Goal: Task Accomplishment & Management: Manage account settings

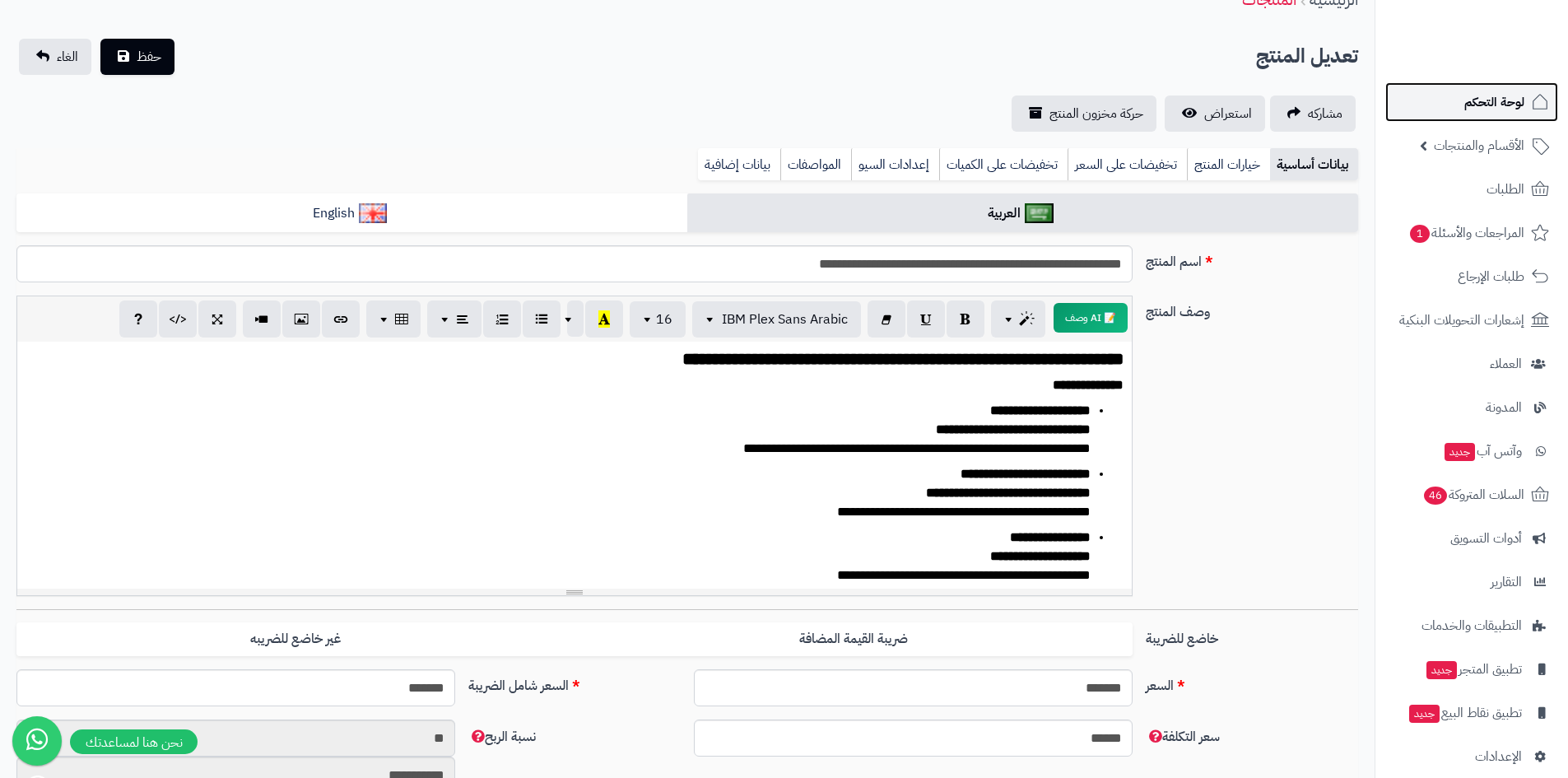
scroll to position [28, 0]
drag, startPoint x: 0, startPoint y: 0, endPoint x: 1455, endPoint y: 109, distance: 1459.1
click at [1455, 109] on link "لوحة التحكم" at bounding box center [1472, 102] width 173 height 39
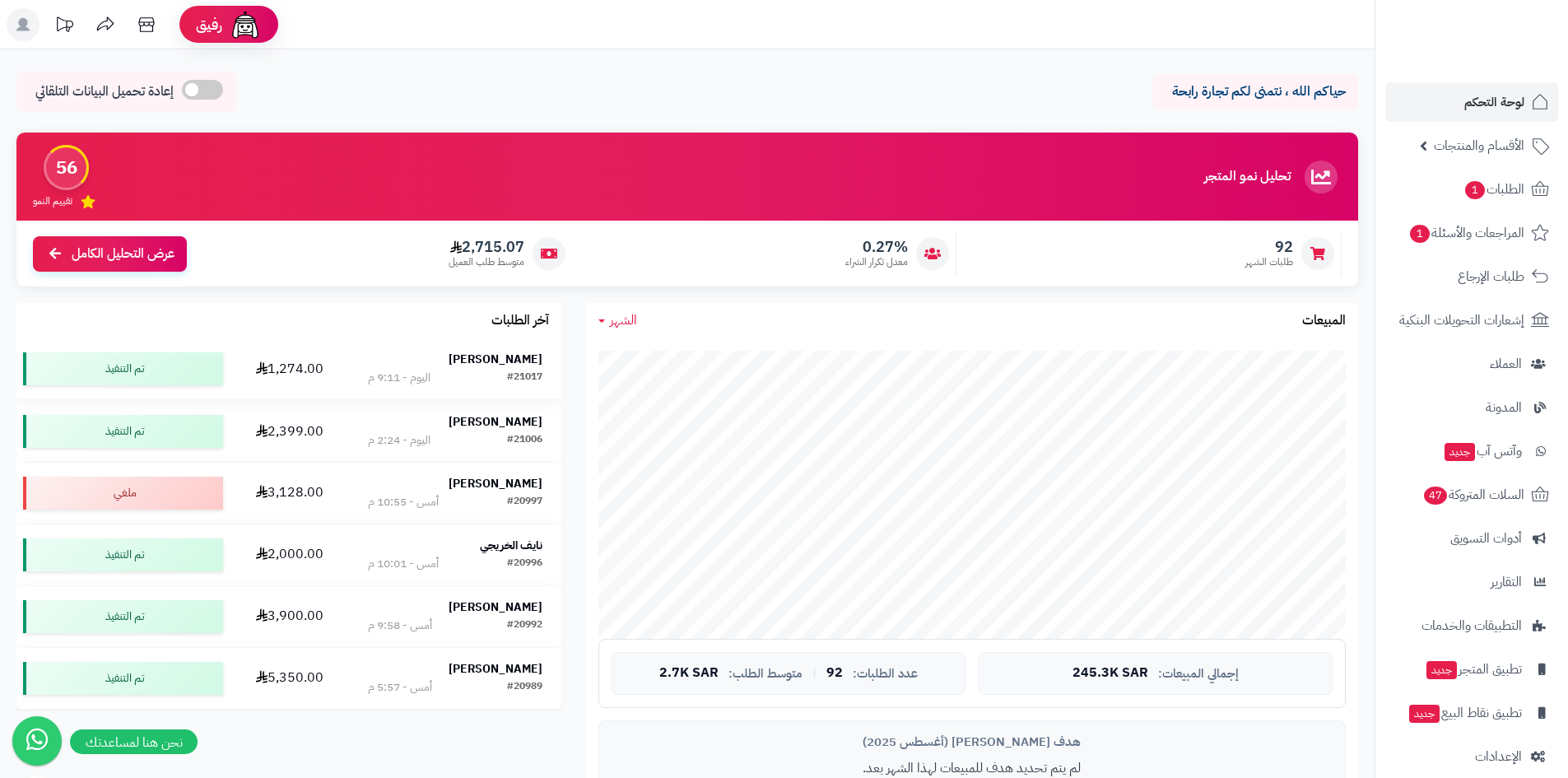
click at [527, 352] on strong "[PERSON_NAME]" at bounding box center [494, 360] width 93 height 18
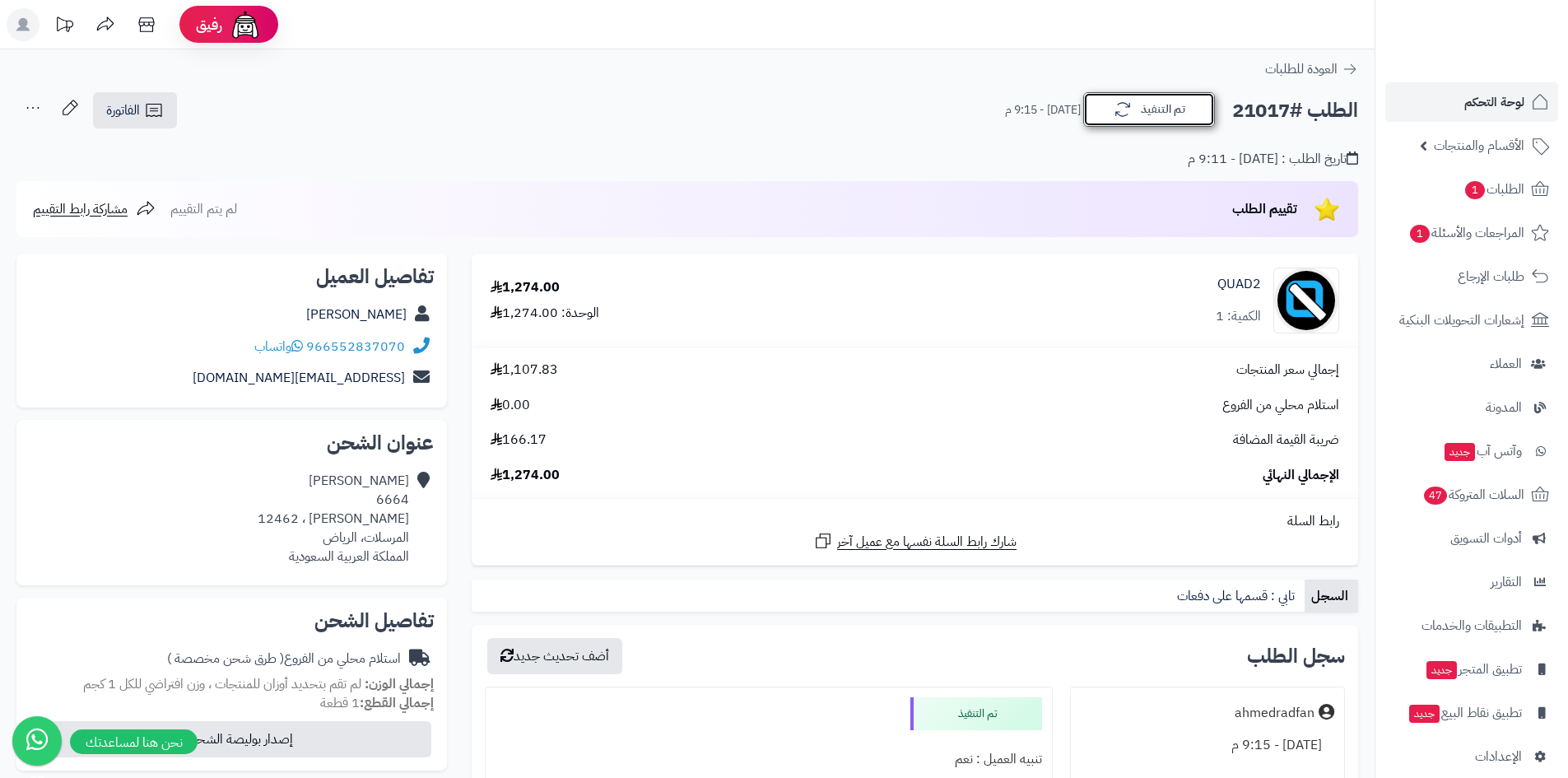
click at [1152, 109] on button "تم التنفيذ" at bounding box center [1149, 109] width 132 height 34
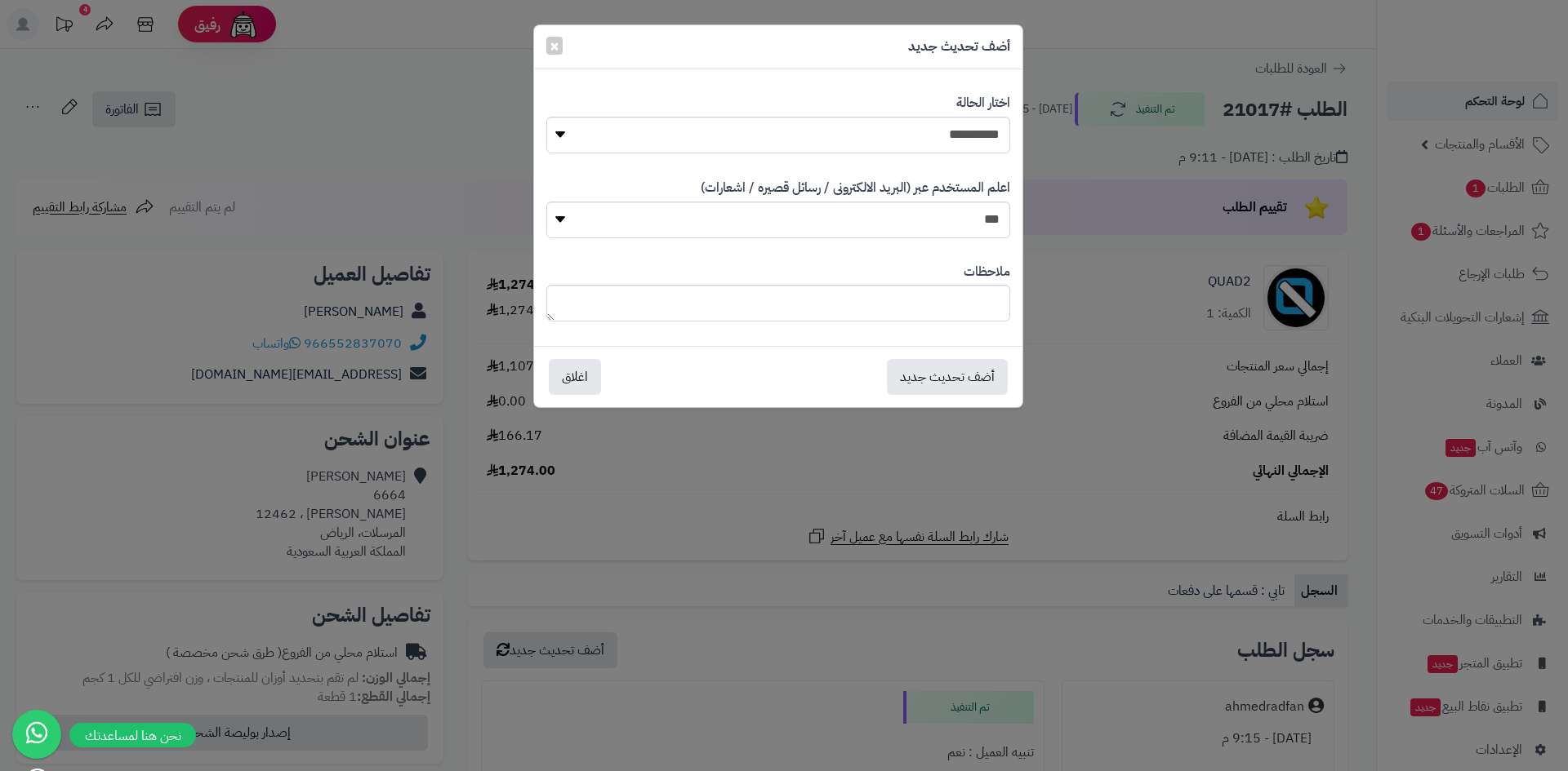
click at [1470, 85] on div "**********" at bounding box center [784, 385] width 1568 height 771
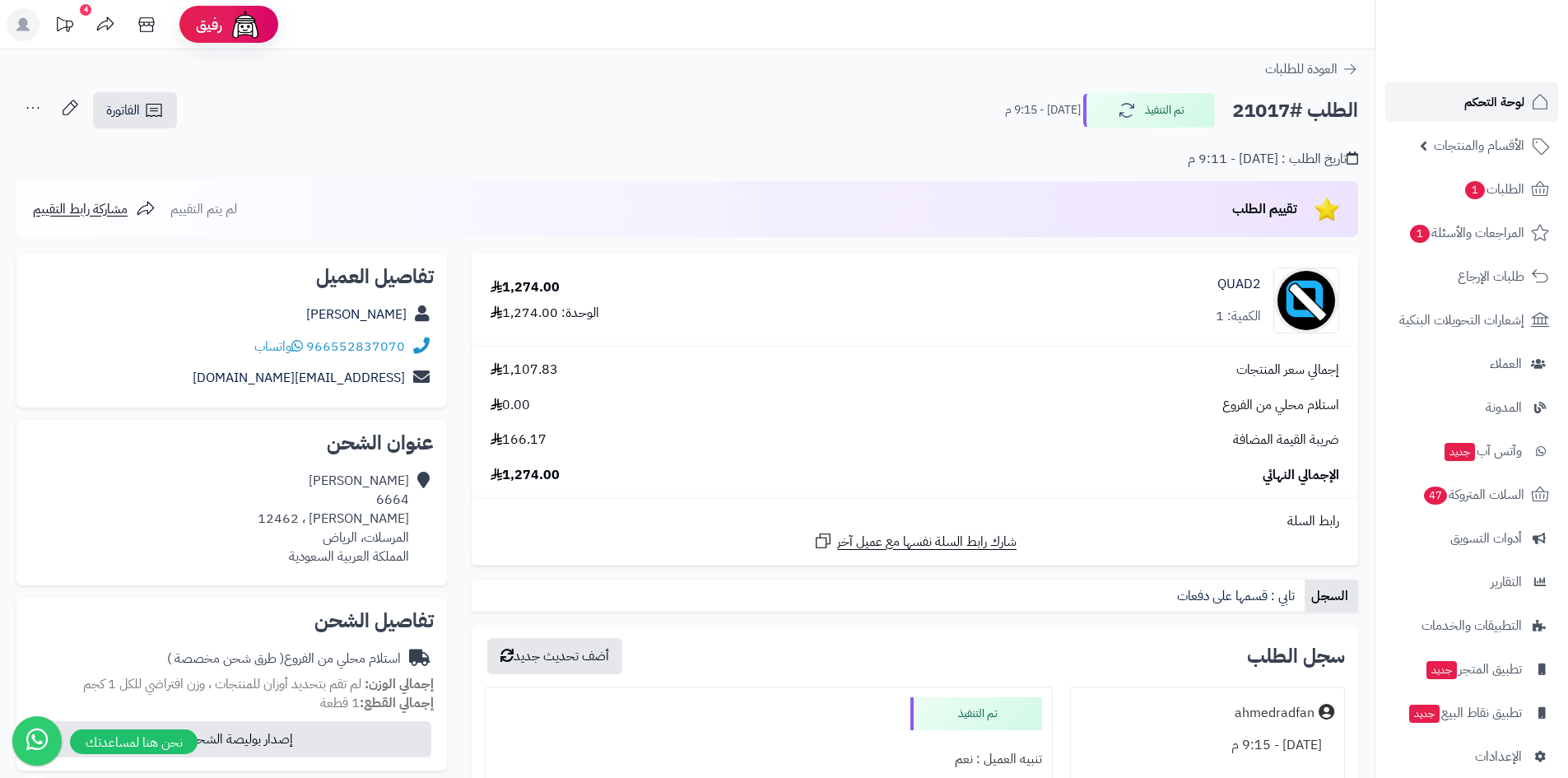
click at [1436, 90] on link "لوحة التحكم" at bounding box center [1472, 102] width 173 height 39
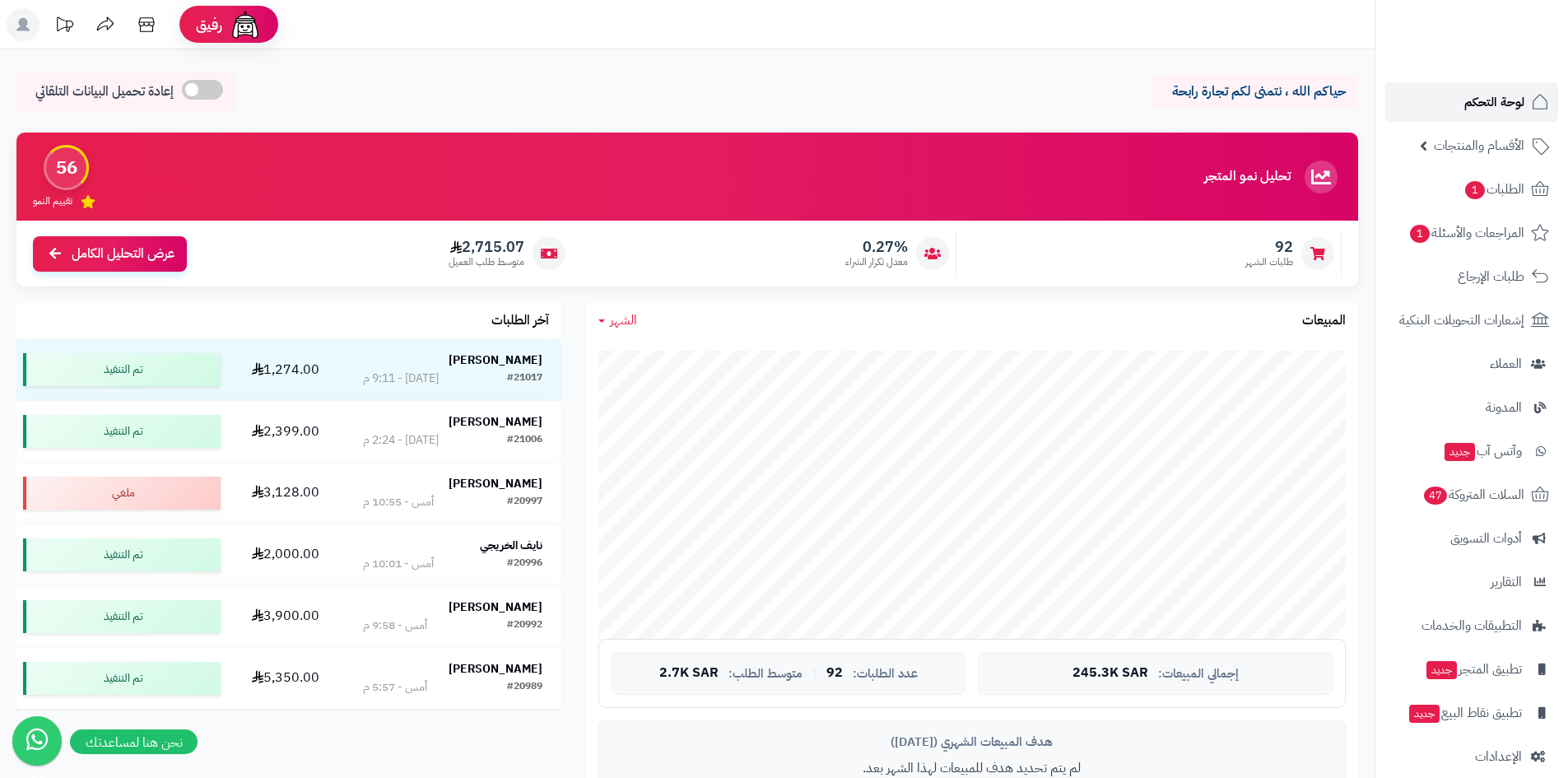
click at [1453, 96] on link "لوحة التحكم" at bounding box center [1472, 102] width 173 height 39
click at [1432, 87] on link "لوحة التحكم" at bounding box center [1472, 102] width 173 height 39
click at [1430, 87] on link "لوحة التحكم" at bounding box center [1472, 102] width 173 height 39
